Goal: Obtain resource: Download file/media

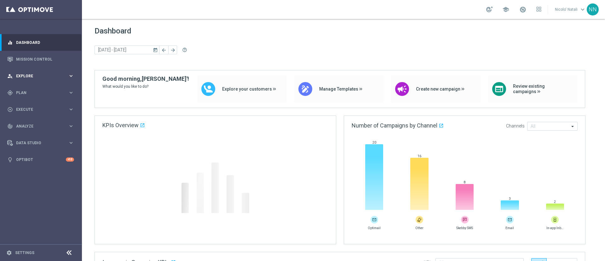
click at [23, 78] on div "person_search Explore" at bounding box center [37, 76] width 61 height 6
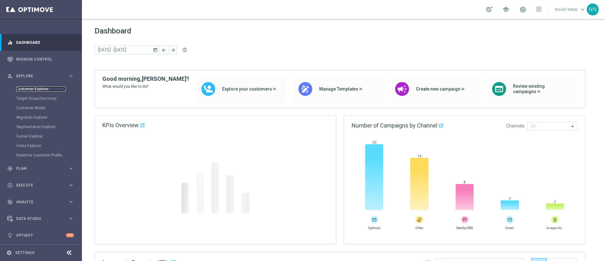
click at [26, 87] on link "Customer Explorer" at bounding box center [40, 88] width 49 height 5
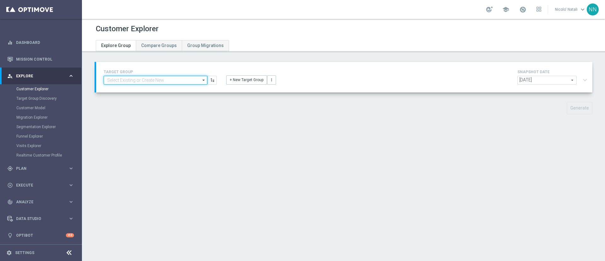
click at [146, 80] on input at bounding box center [156, 80] width 104 height 9
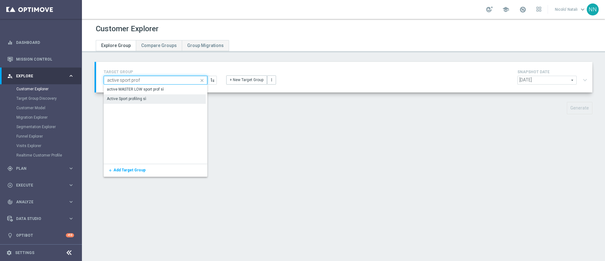
type input "active sport prof"
click at [145, 100] on div "Active Sport profiling sì" at bounding box center [126, 99] width 39 height 6
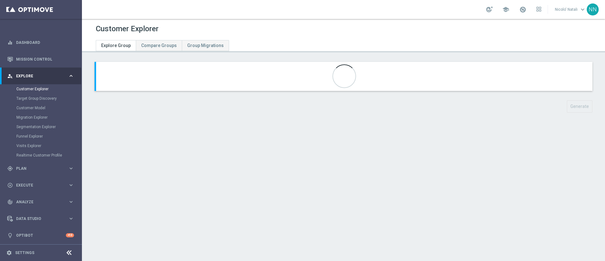
click at [468, 85] on div at bounding box center [344, 76] width 497 height 29
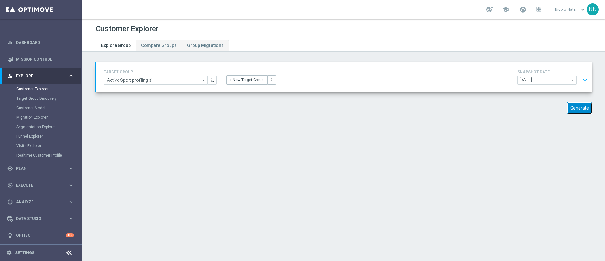
click at [575, 108] on button "Generate" at bounding box center [580, 108] width 26 height 12
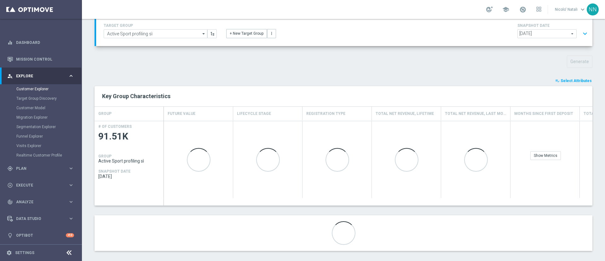
scroll to position [52, 0]
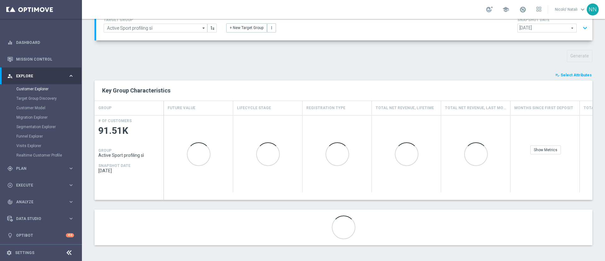
click at [570, 76] on span "Select Attributes" at bounding box center [576, 75] width 31 height 4
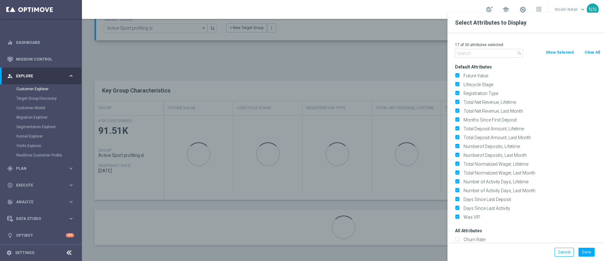
click at [594, 53] on button "Clear All" at bounding box center [592, 52] width 17 height 7
checkbox input "false"
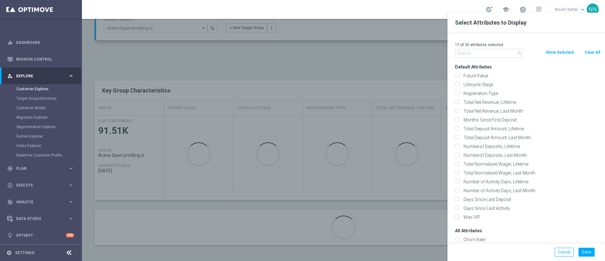
checkbox input "false"
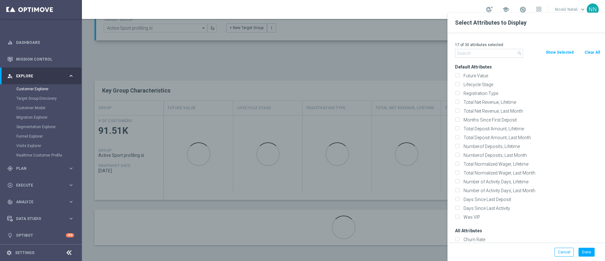
checkbox input "false"
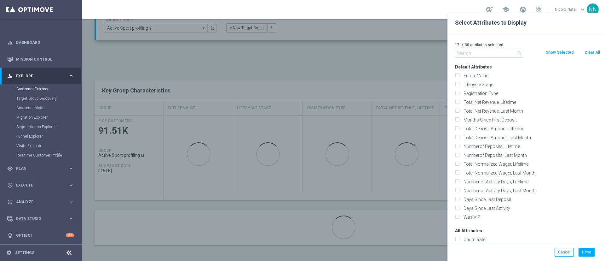
checkbox input "false"
click at [474, 52] on input "text" at bounding box center [489, 53] width 68 height 9
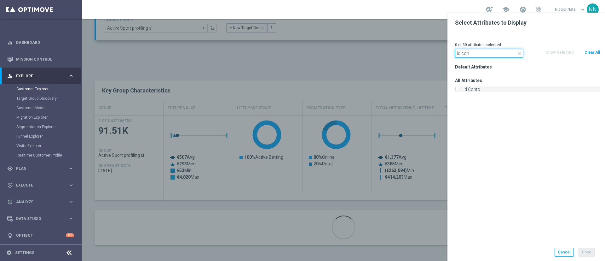
type input "id con"
click at [471, 92] on label "Id Conto" at bounding box center [531, 89] width 139 height 6
click at [459, 92] on input "Id Conto" at bounding box center [457, 90] width 4 height 4
checkbox input "true"
click at [587, 251] on button "Done" at bounding box center [587, 252] width 16 height 9
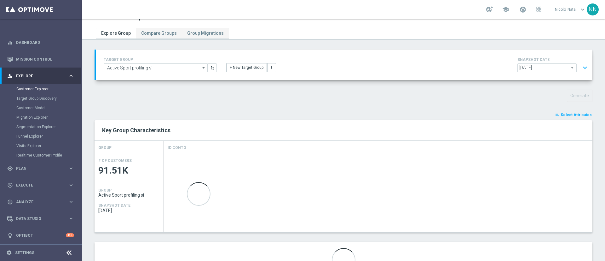
scroll to position [45, 0]
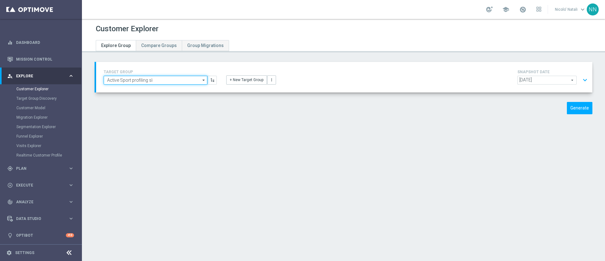
click at [165, 82] on input "Active Sport profiling sì" at bounding box center [156, 80] width 104 height 9
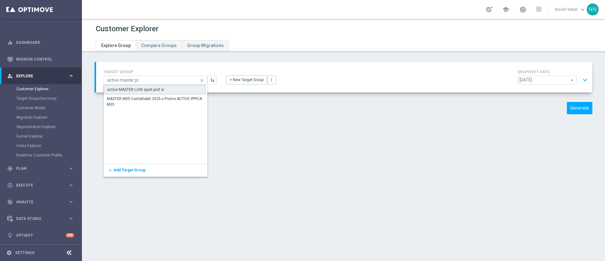
click at [165, 88] on div "active MASTER LOW sport prof sì" at bounding box center [155, 89] width 102 height 9
type input "active MASTER LOW sport prof sì"
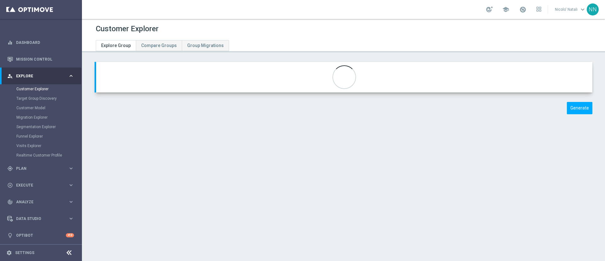
type input "Active BETTING Master low"
click at [567, 105] on button "Generate" at bounding box center [580, 108] width 26 height 12
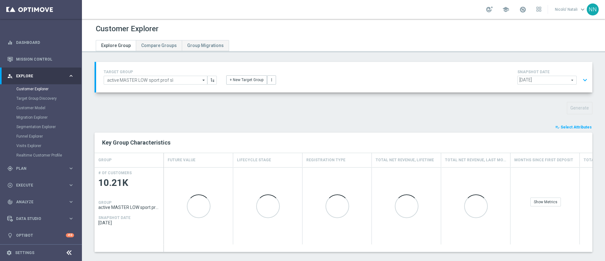
click at [556, 127] on icon "playlist_add_check" at bounding box center [558, 127] width 4 height 4
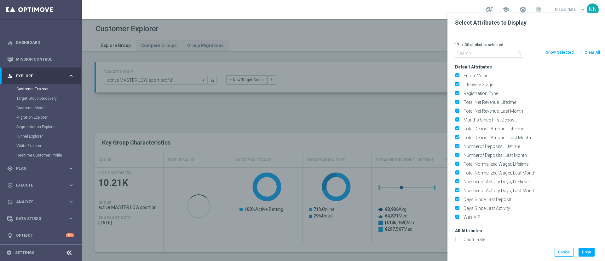
click at [589, 52] on button "Clear All" at bounding box center [592, 52] width 17 height 7
checkbox input "false"
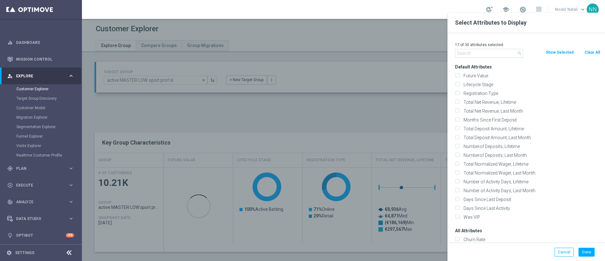
checkbox input "false"
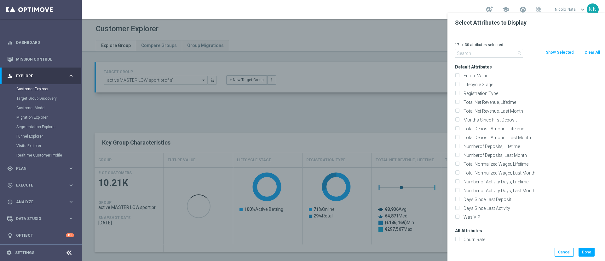
checkbox input "false"
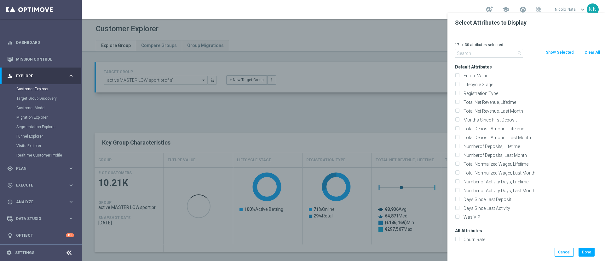
checkbox input "false"
click at [489, 56] on input "text" at bounding box center [489, 53] width 68 height 9
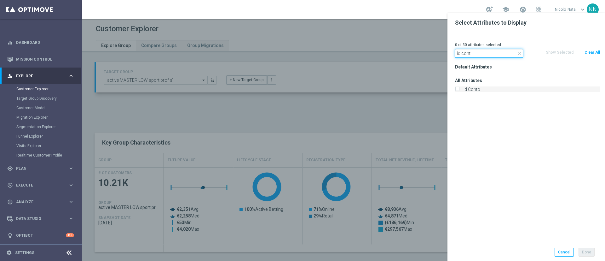
type input "id cont"
click at [477, 87] on label "Id Conto" at bounding box center [531, 89] width 139 height 6
click at [459, 88] on input "Id Conto" at bounding box center [457, 90] width 4 height 4
checkbox input "true"
click at [585, 252] on button "Done" at bounding box center [587, 252] width 16 height 9
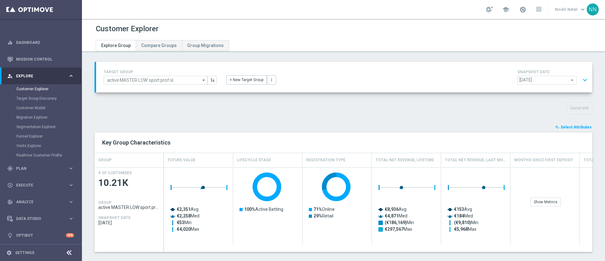
type input "Search"
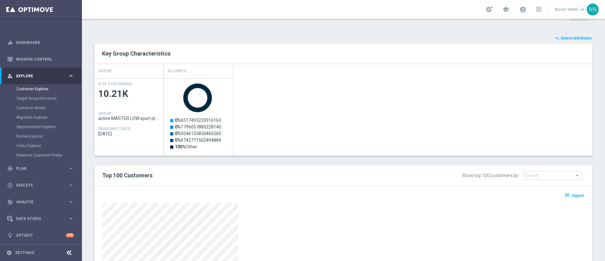
scroll to position [184, 0]
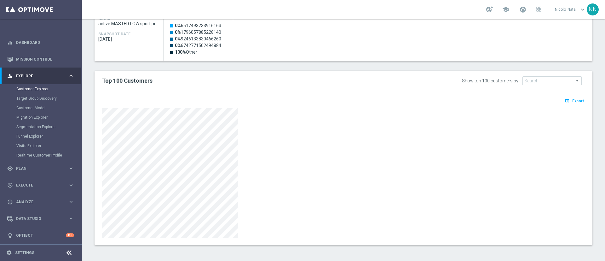
click at [566, 105] on div "open_in_browser Export" at bounding box center [343, 103] width 493 height 8
click at [573, 101] on span "Export" at bounding box center [579, 101] width 12 height 4
click at [573, 100] on span "Export" at bounding box center [579, 101] width 12 height 4
